Goal: Navigation & Orientation: Understand site structure

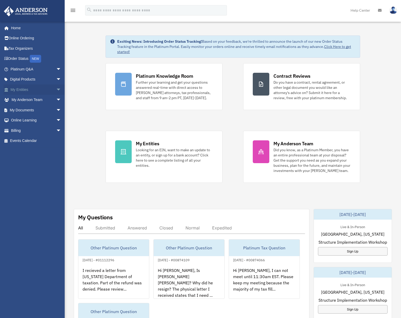
click at [56, 89] on span "arrow_drop_down" at bounding box center [61, 89] width 10 height 11
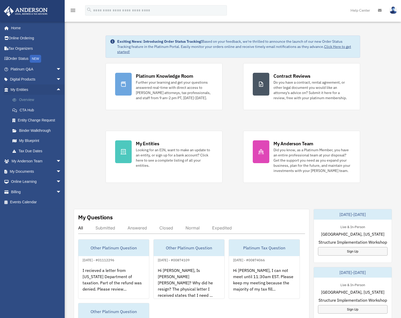
click at [38, 97] on link "Overview" at bounding box center [38, 100] width 62 height 10
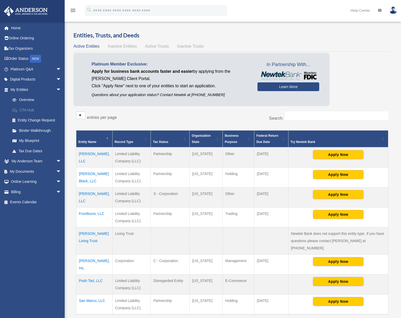
click at [29, 107] on link "CTA Hub" at bounding box center [38, 110] width 62 height 10
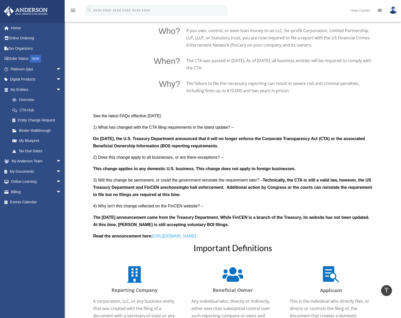
scroll to position [170, 0]
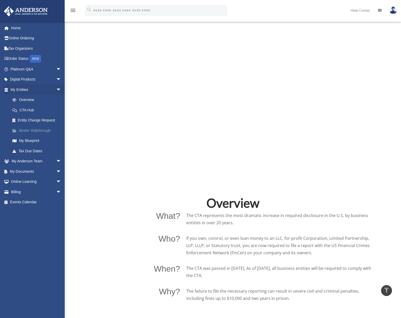
click at [41, 130] on link "Binder Walkthrough" at bounding box center [38, 130] width 62 height 10
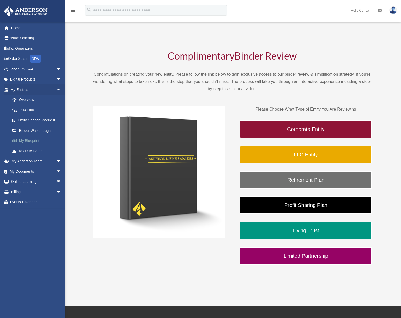
click at [26, 141] on link "My Blueprint" at bounding box center [38, 141] width 62 height 10
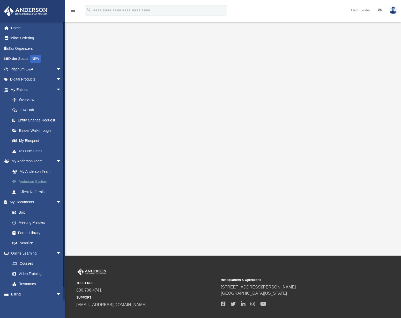
click at [33, 180] on link "Anderson System" at bounding box center [38, 182] width 62 height 10
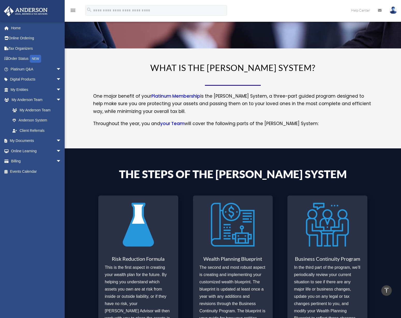
scroll to position [26, 0]
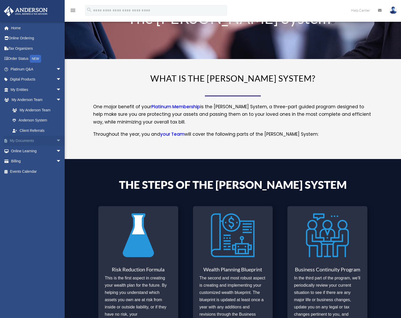
click at [56, 140] on span "arrow_drop_down" at bounding box center [61, 141] width 10 height 11
